Goal: Transaction & Acquisition: Purchase product/service

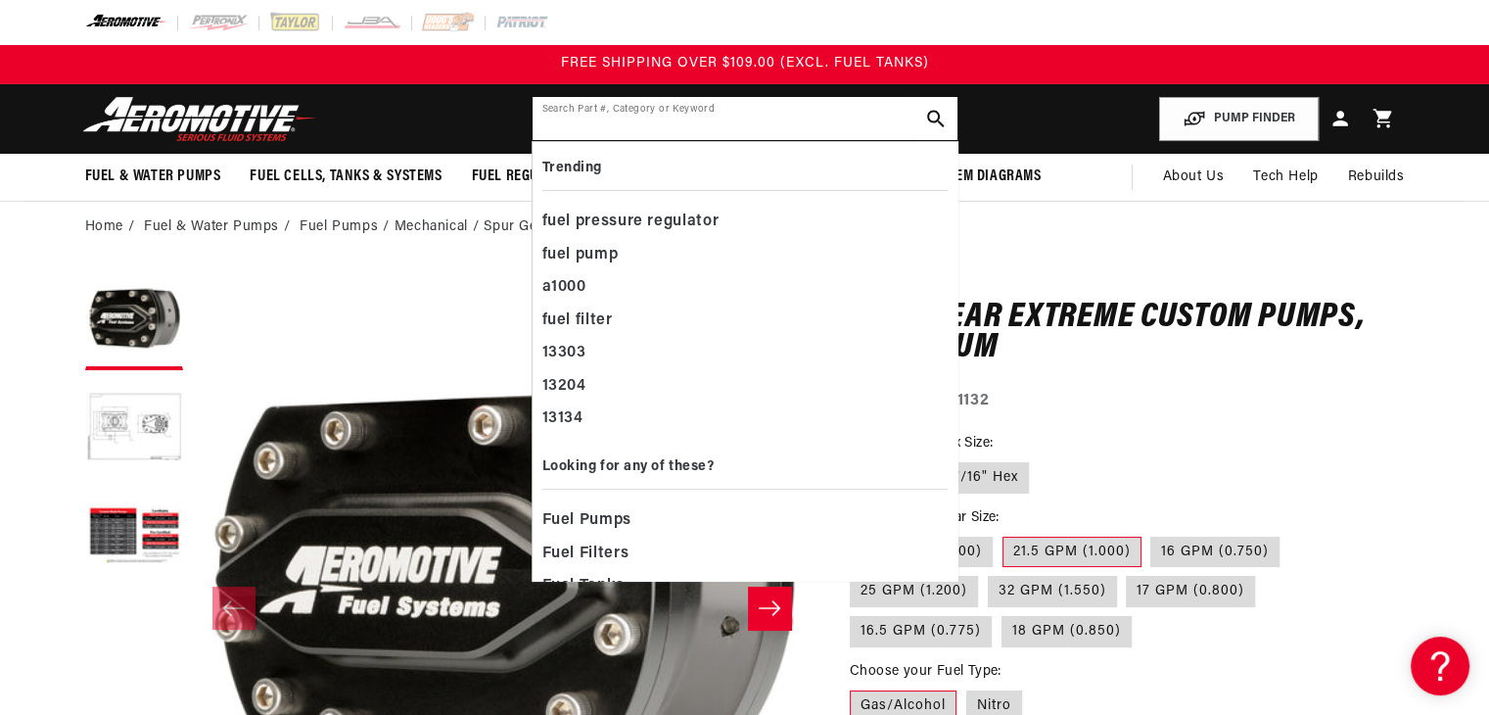
click at [789, 105] on input "text" at bounding box center [745, 118] width 425 height 43
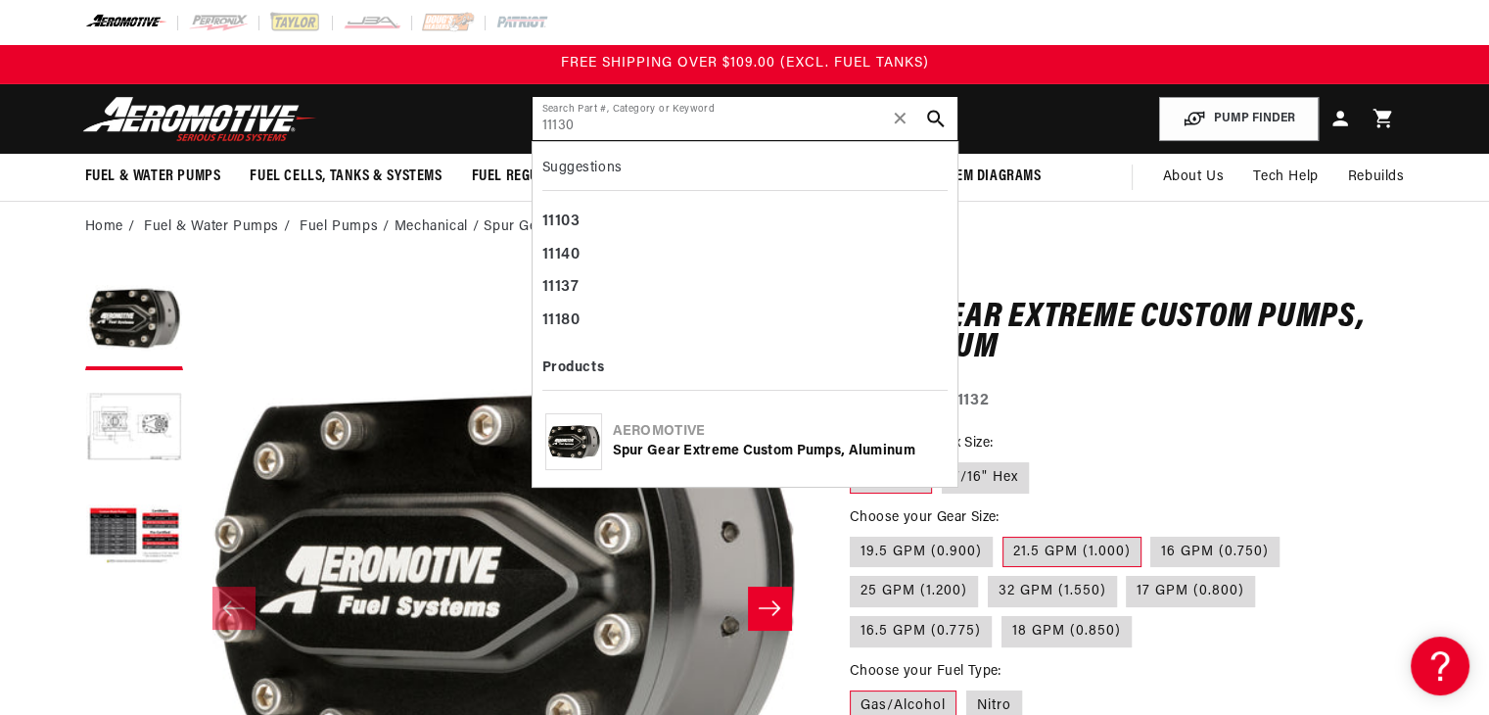
type input "11130"
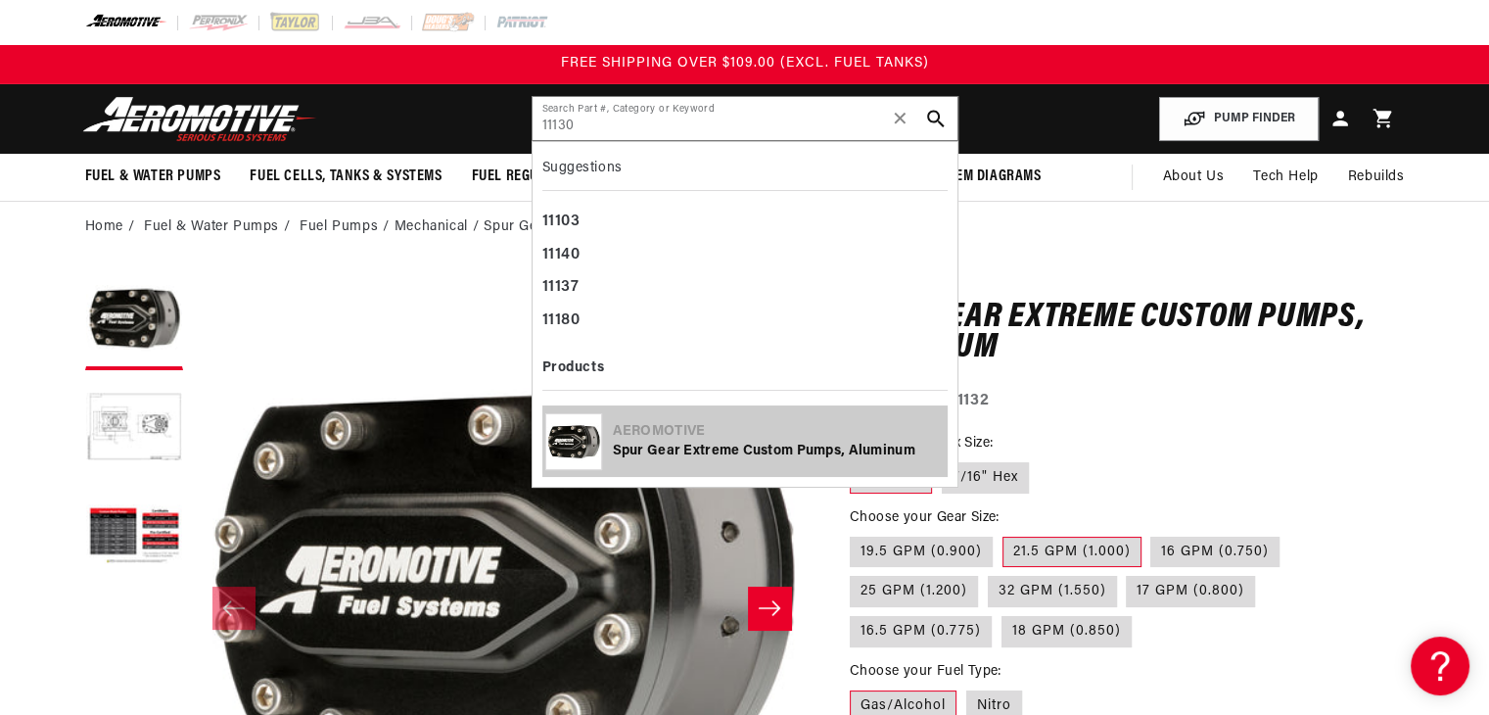
click at [650, 436] on div "Aeromotive" at bounding box center [779, 432] width 332 height 20
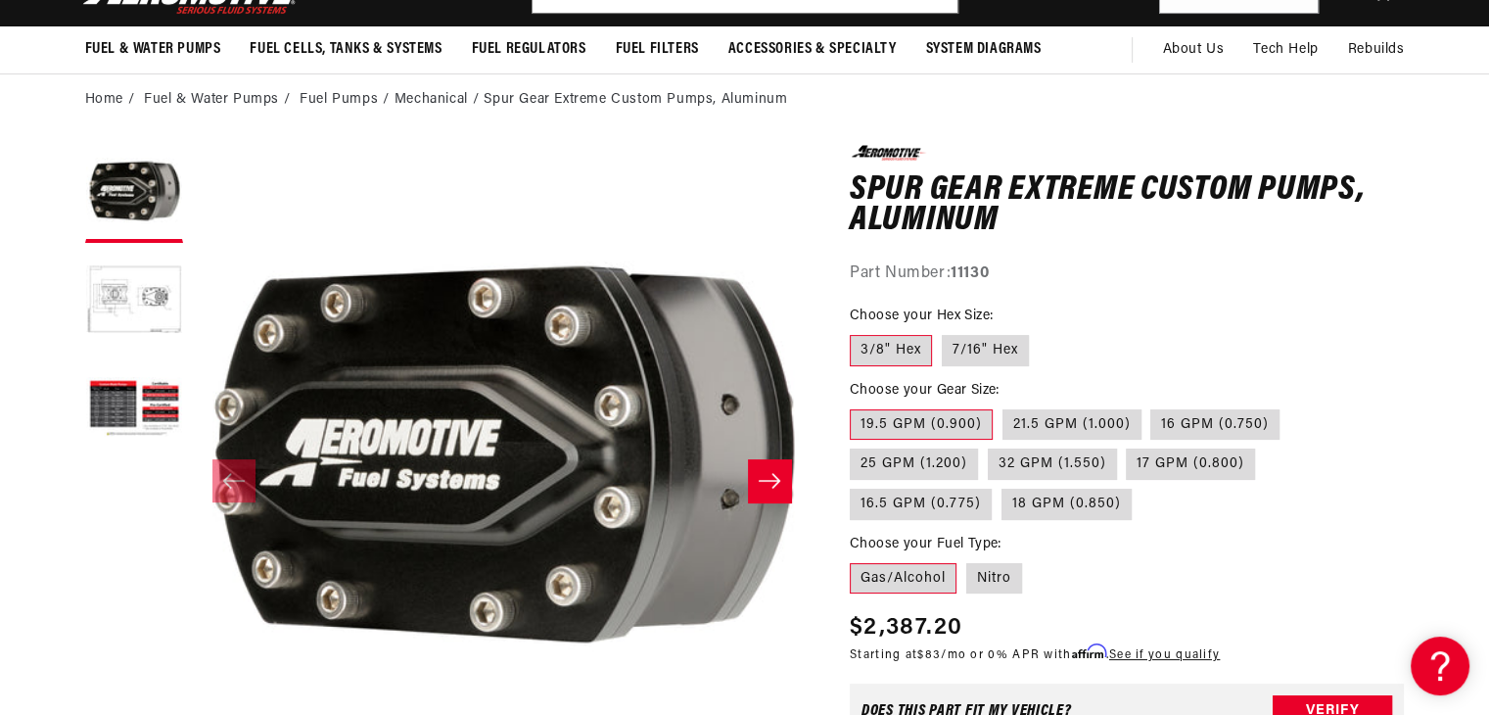
scroll to position [128, 0]
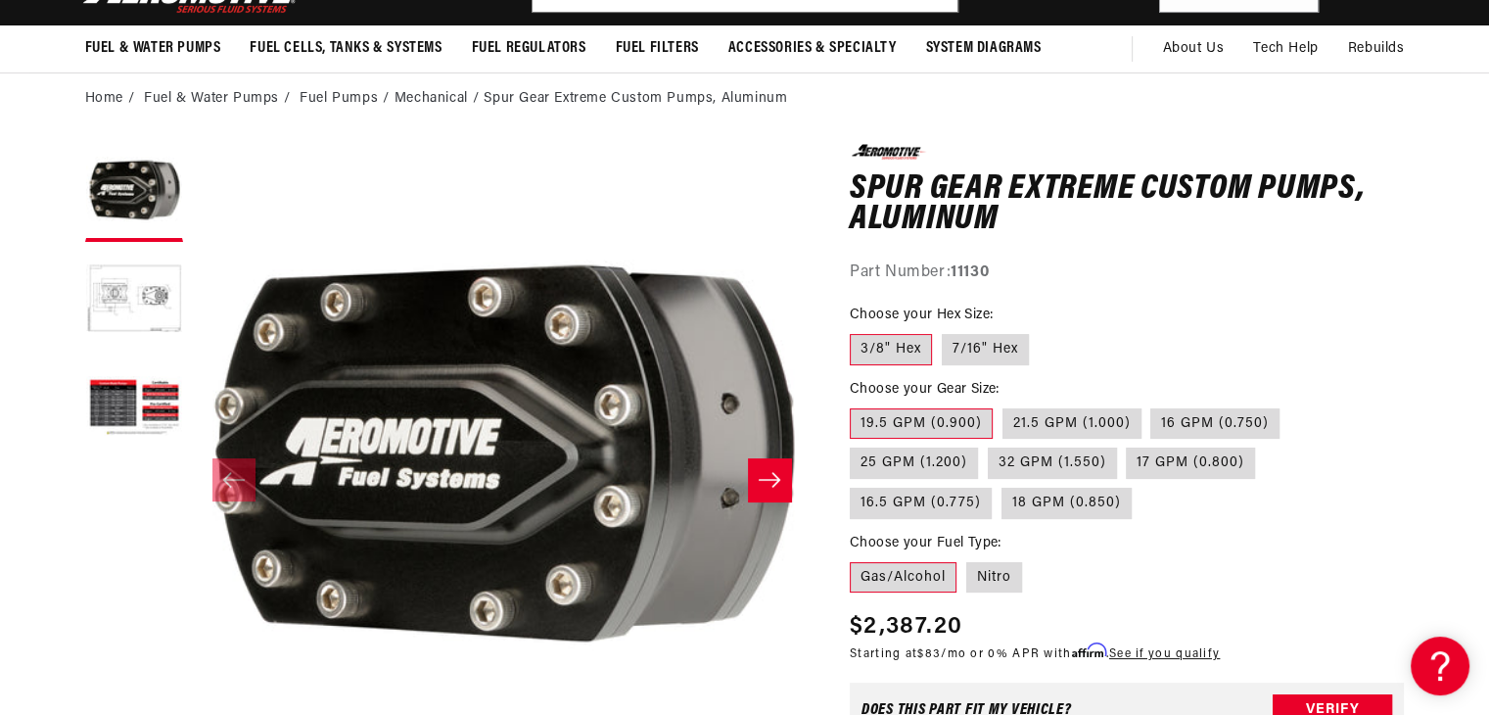
click at [1015, 424] on label "21.5 GPM (1.000)" at bounding box center [1072, 423] width 139 height 31
click at [1004, 405] on input "21.5 GPM (1.000)" at bounding box center [1003, 404] width 1 height 1
radio input "true"
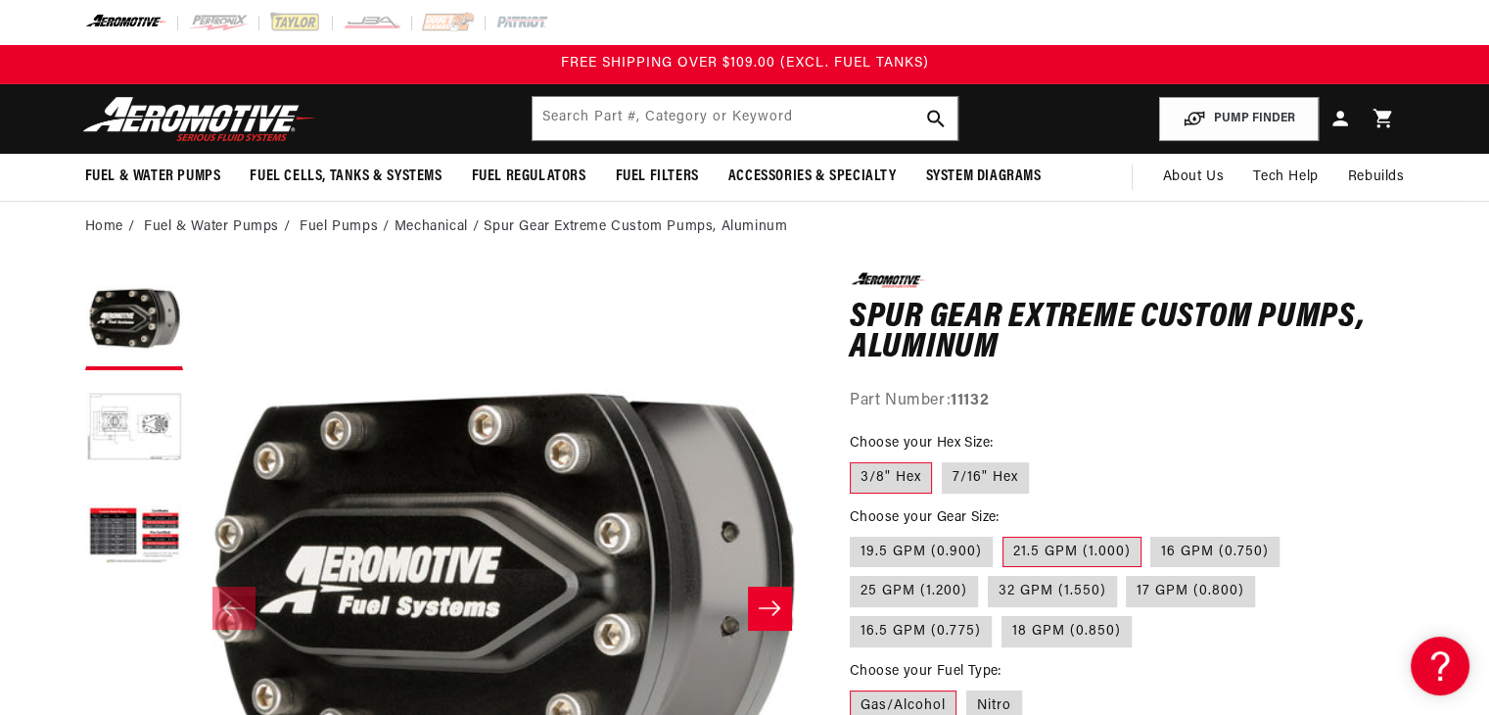
click at [106, 436] on button "Load image 2 in gallery view" at bounding box center [134, 429] width 98 height 98
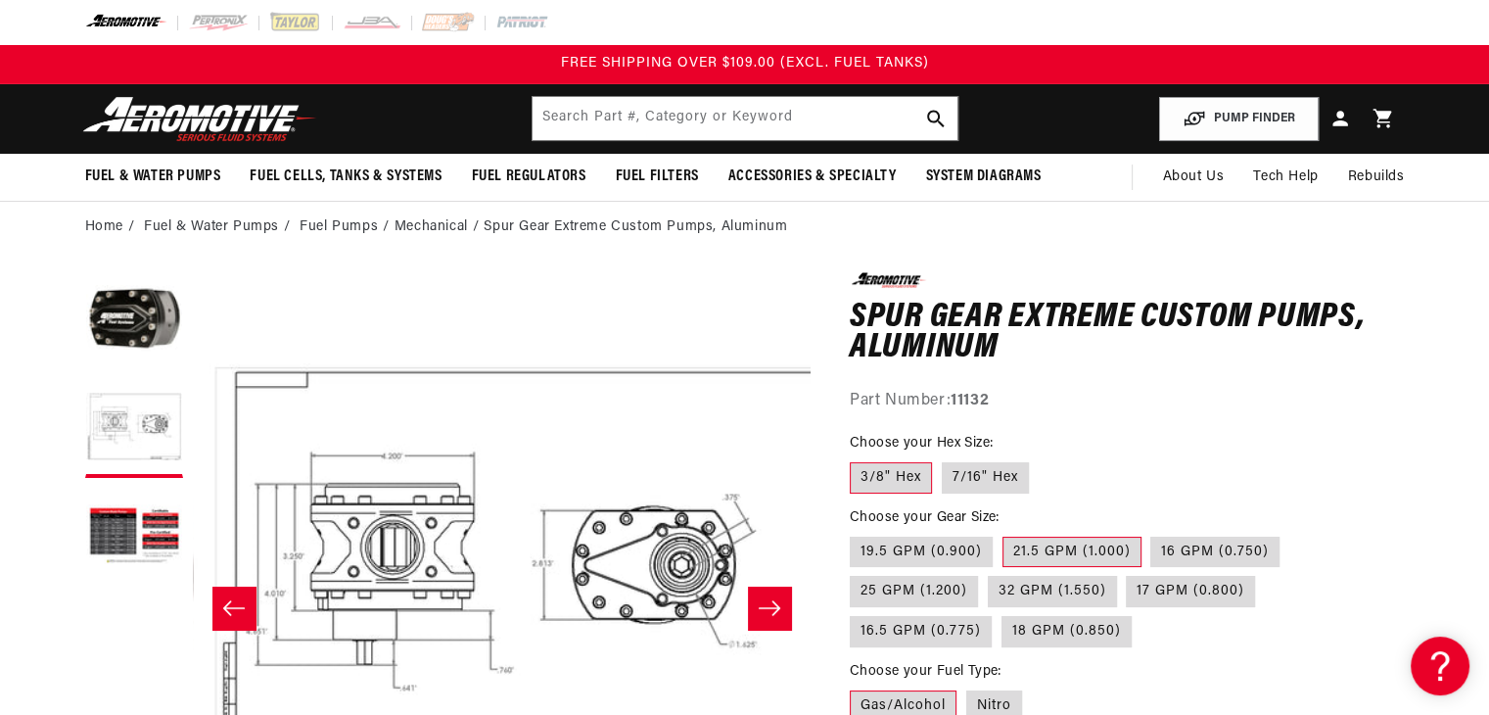
scroll to position [0, 618]
